Goal: Task Accomplishment & Management: Manage account settings

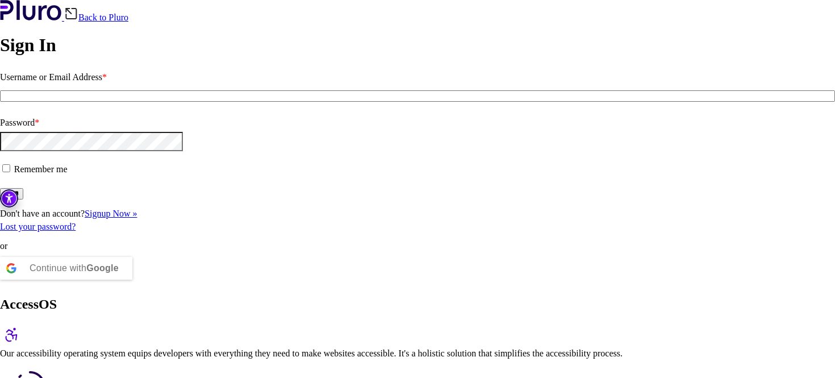
click at [130, 102] on input "Username or Email Address *" at bounding box center [417, 95] width 835 height 11
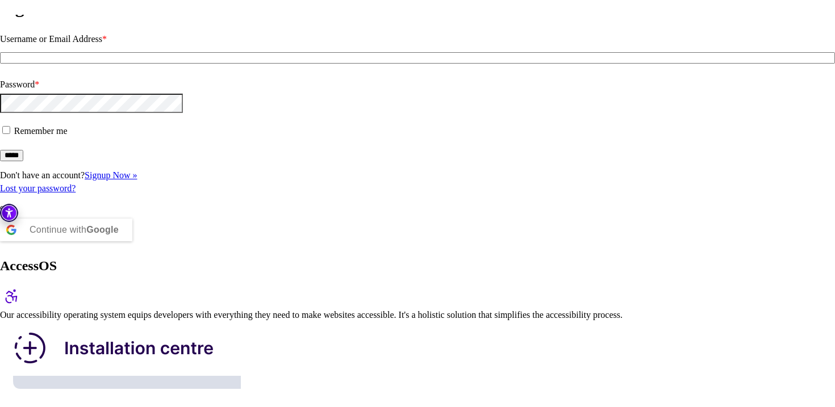
scroll to position [67, 0]
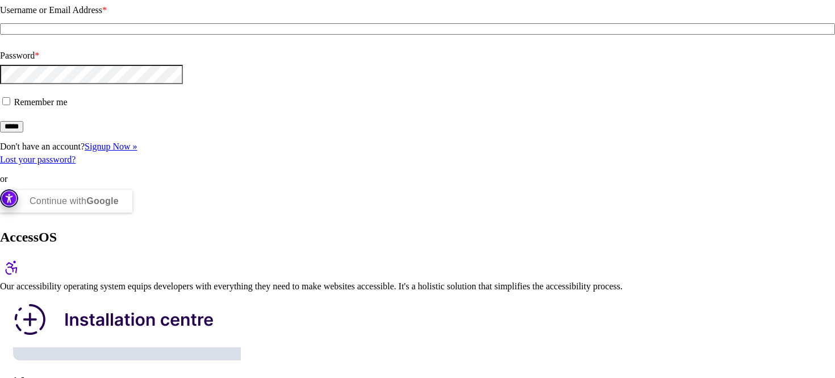
click at [119, 213] on div "Continue with Google" at bounding box center [74, 201] width 89 height 23
click at [150, 35] on input "Username or Email Address *" at bounding box center [417, 28] width 835 height 11
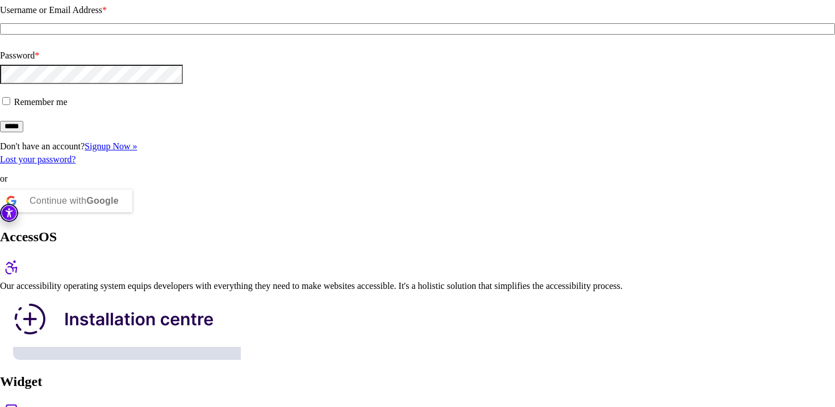
click at [135, 47] on fieldset "Username or Email Address *" at bounding box center [417, 23] width 835 height 45
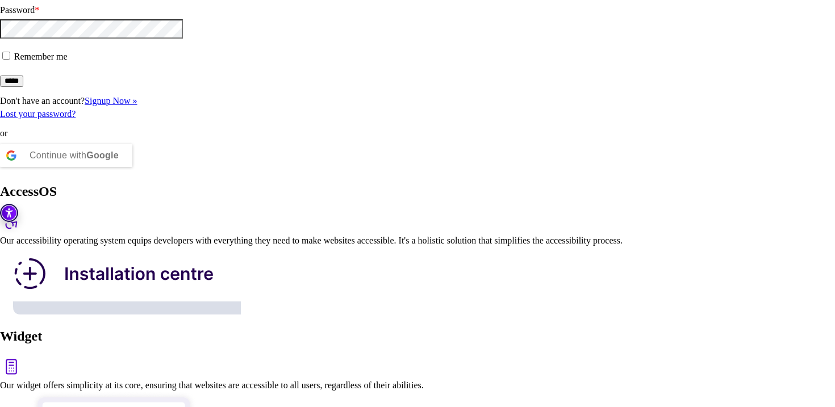
scroll to position [116, 0]
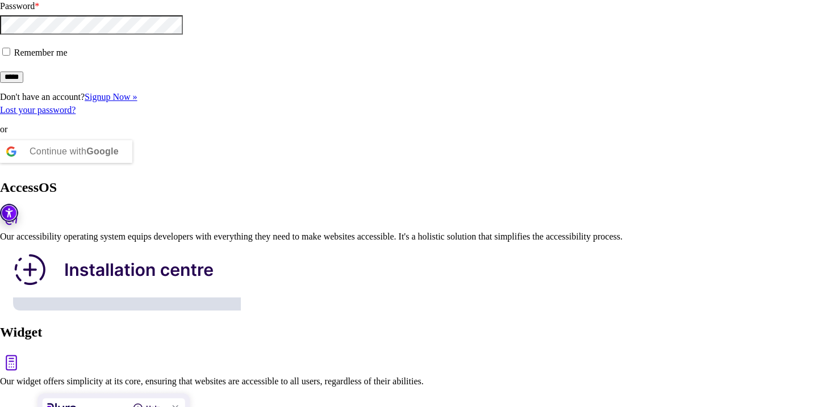
type input "*"
click at [126, 44] on fieldset "Password *" at bounding box center [417, 20] width 835 height 47
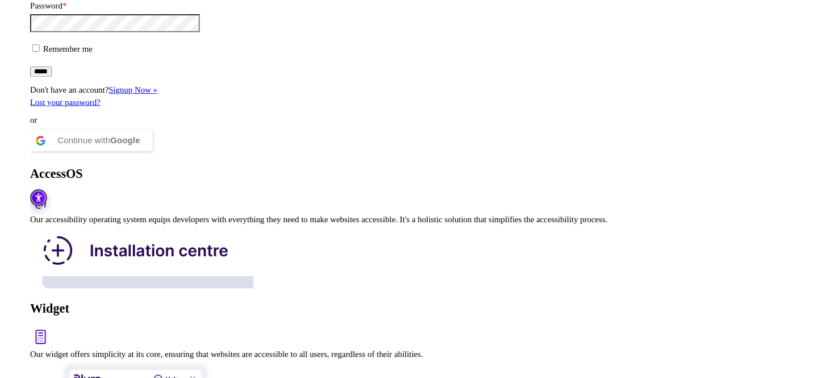
scroll to position [0, 0]
